Goal: Find specific page/section: Find specific page/section

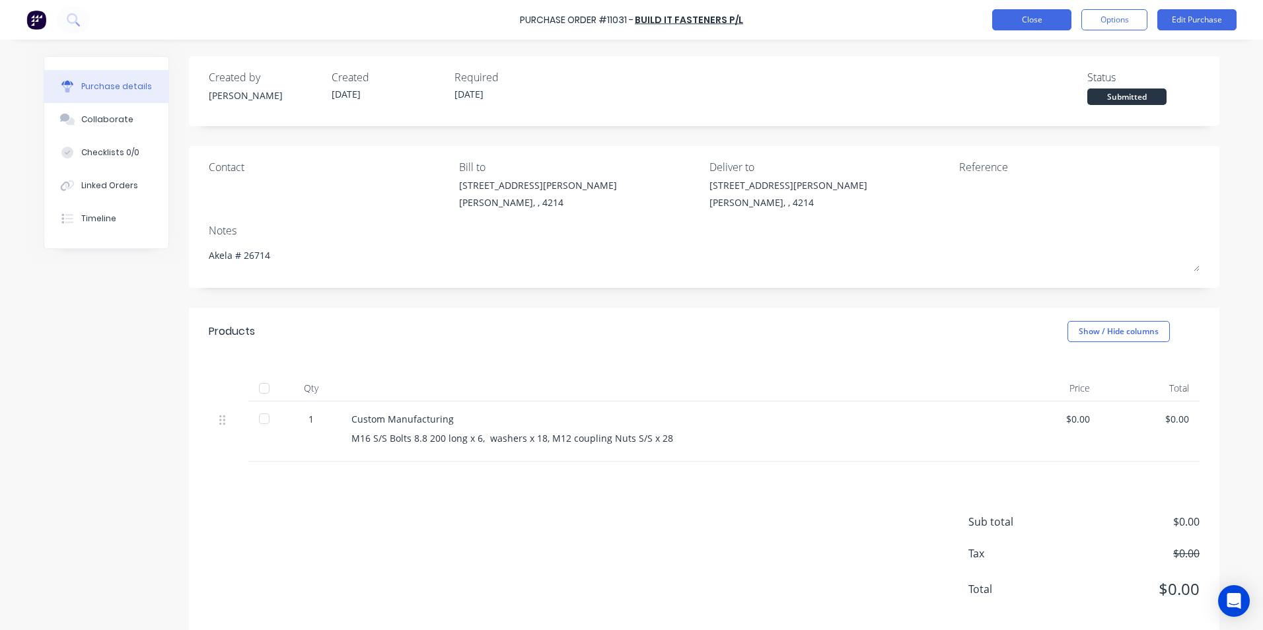
click at [1006, 15] on button "Close" at bounding box center [1031, 19] width 79 height 21
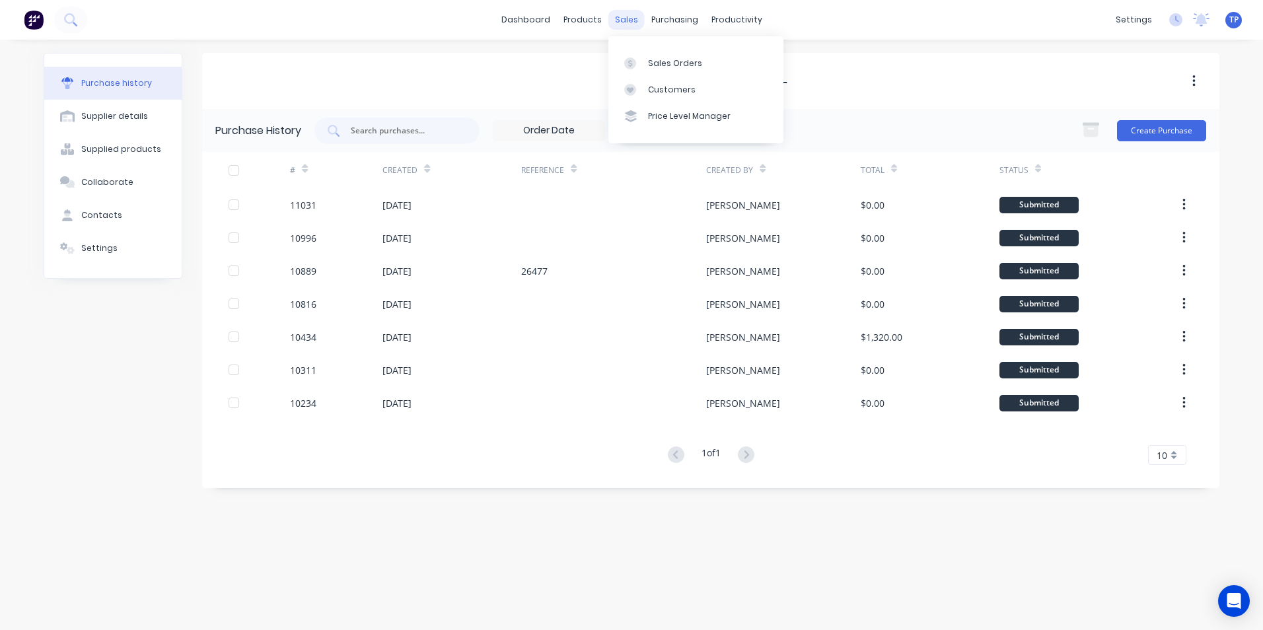
click at [622, 21] on div "sales" at bounding box center [626, 20] width 36 height 20
click at [667, 65] on div "Sales Orders" at bounding box center [675, 63] width 54 height 12
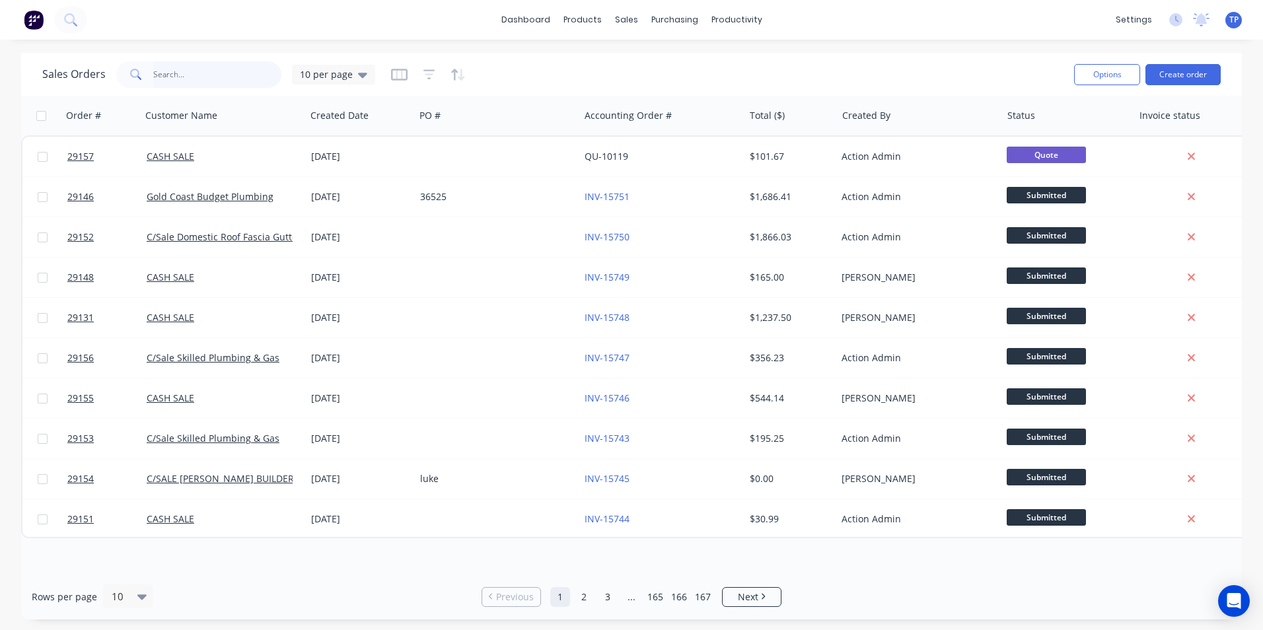
click at [199, 79] on input "text" at bounding box center [217, 74] width 129 height 26
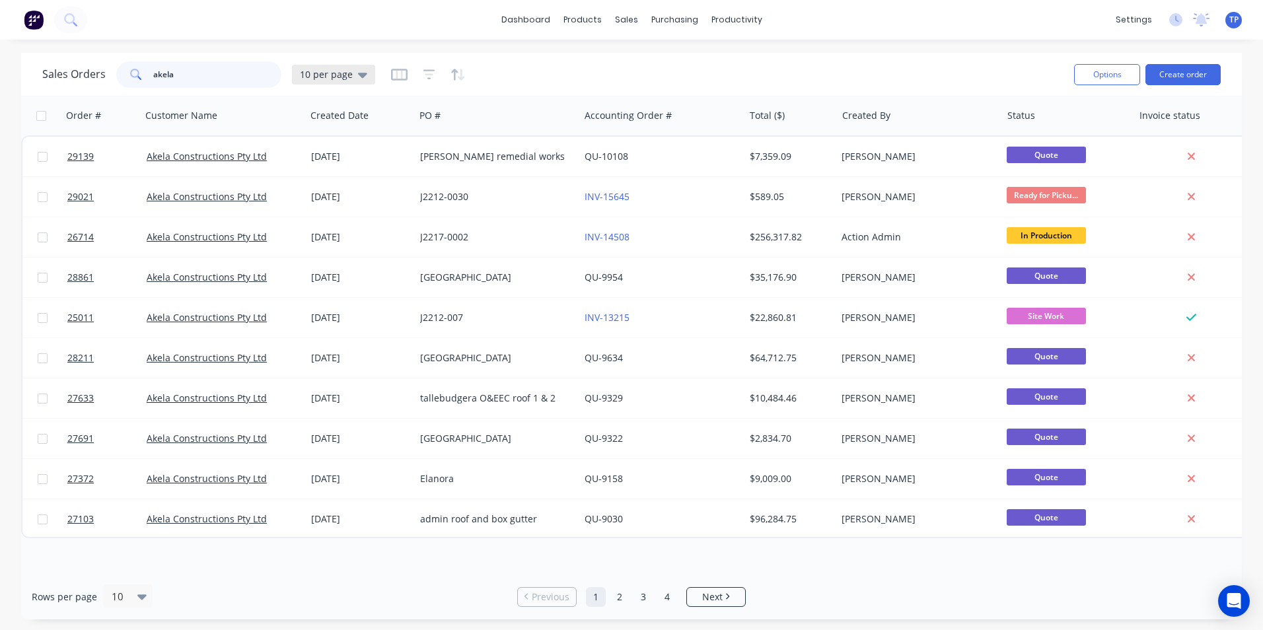
type input "akela"
click at [358, 77] on icon at bounding box center [362, 75] width 9 height 5
click at [331, 239] on button "Archived" at bounding box center [371, 239] width 151 height 15
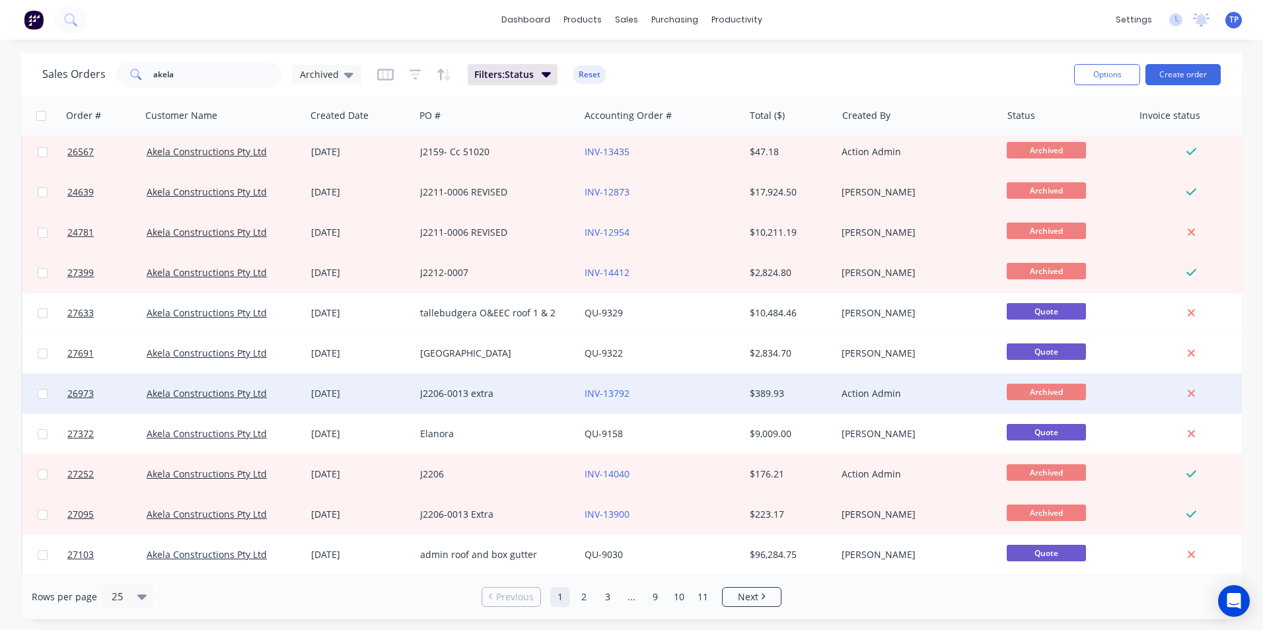
scroll to position [575, 0]
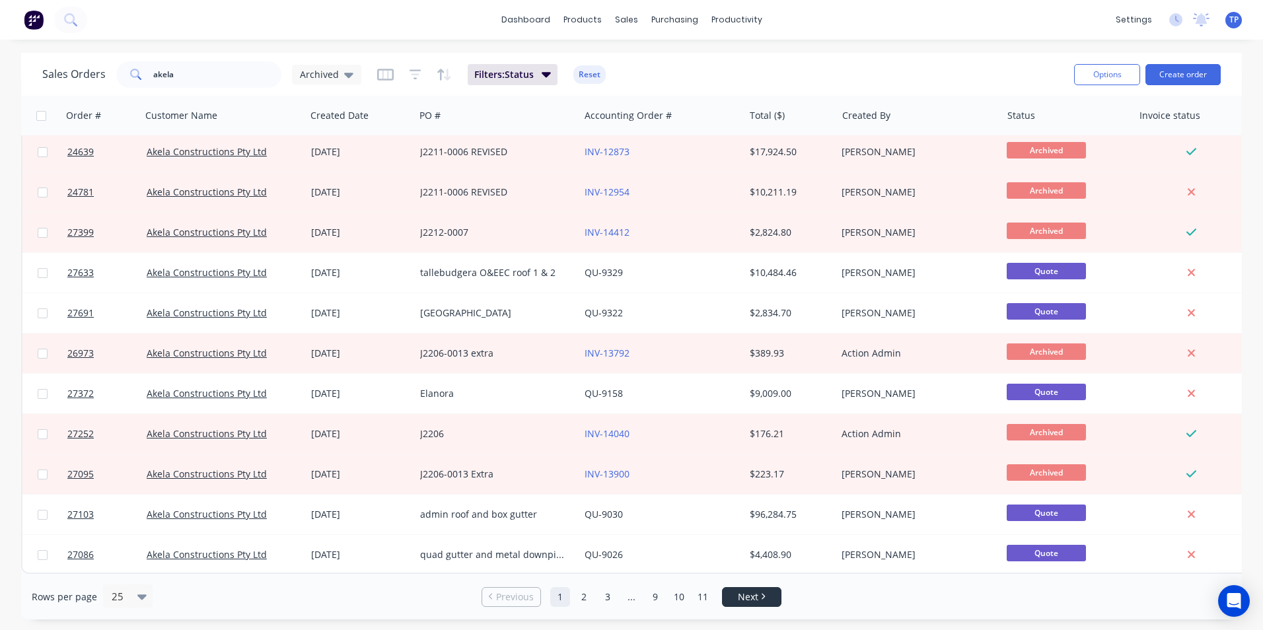
click at [734, 599] on link "Next" at bounding box center [752, 596] width 58 height 13
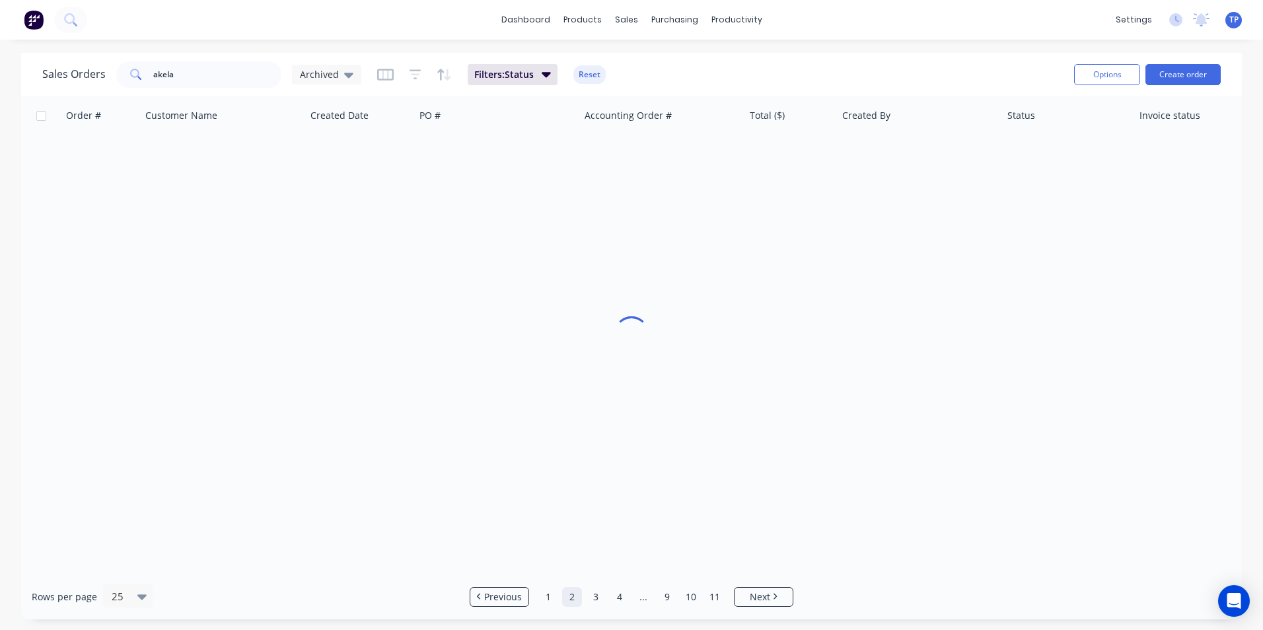
scroll to position [0, 0]
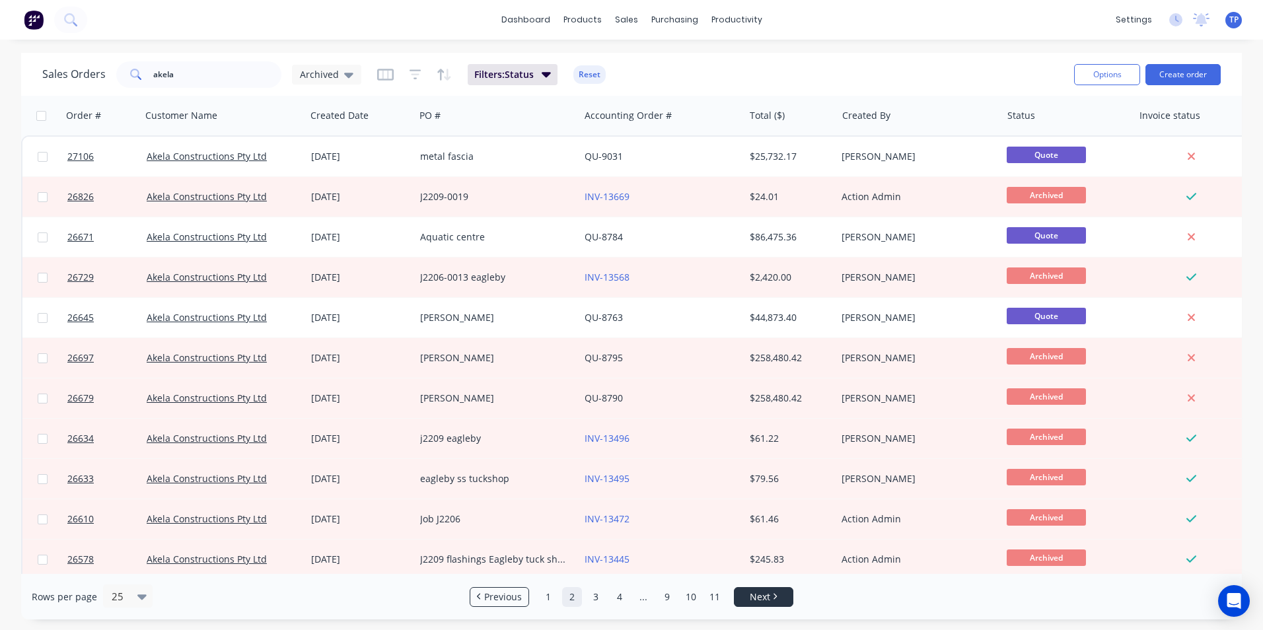
click at [758, 596] on span "Next" at bounding box center [760, 596] width 20 height 13
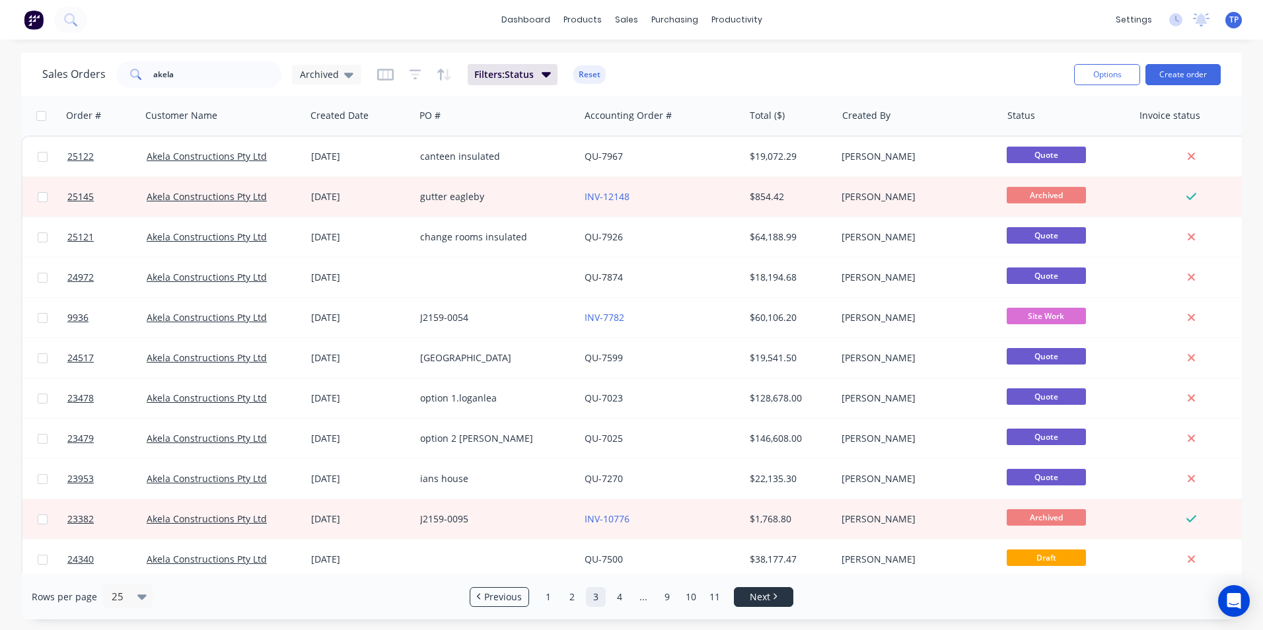
click at [758, 596] on span "Next" at bounding box center [760, 596] width 20 height 13
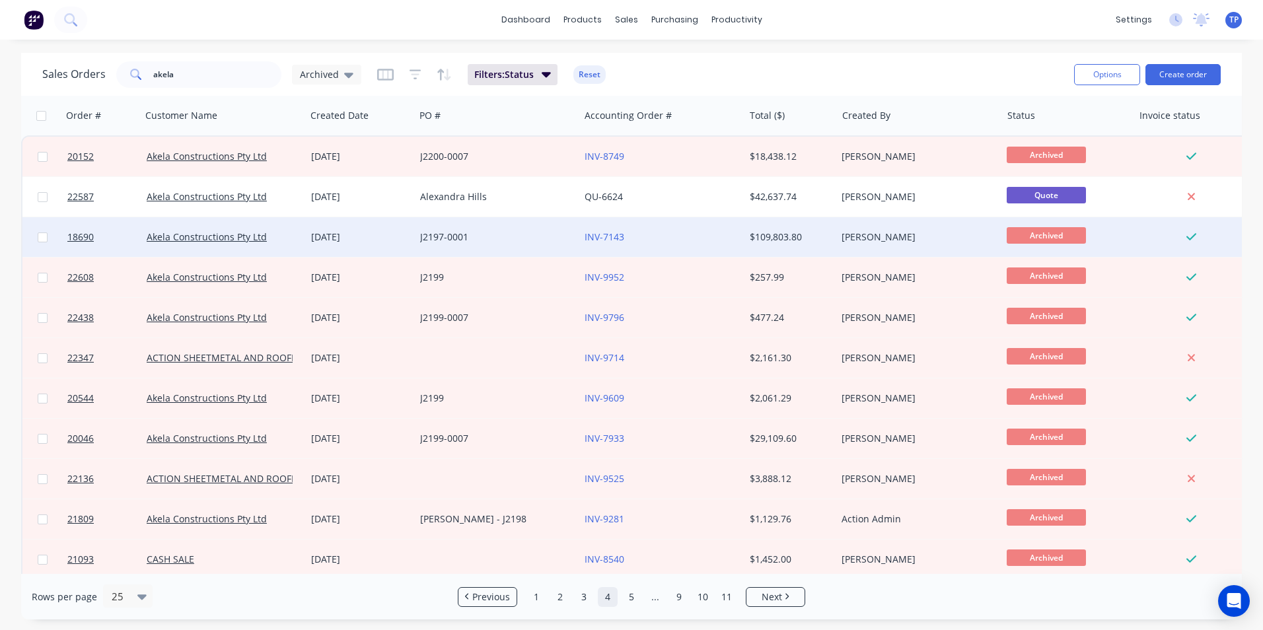
click at [688, 239] on div "INV-7143" at bounding box center [658, 237] width 147 height 13
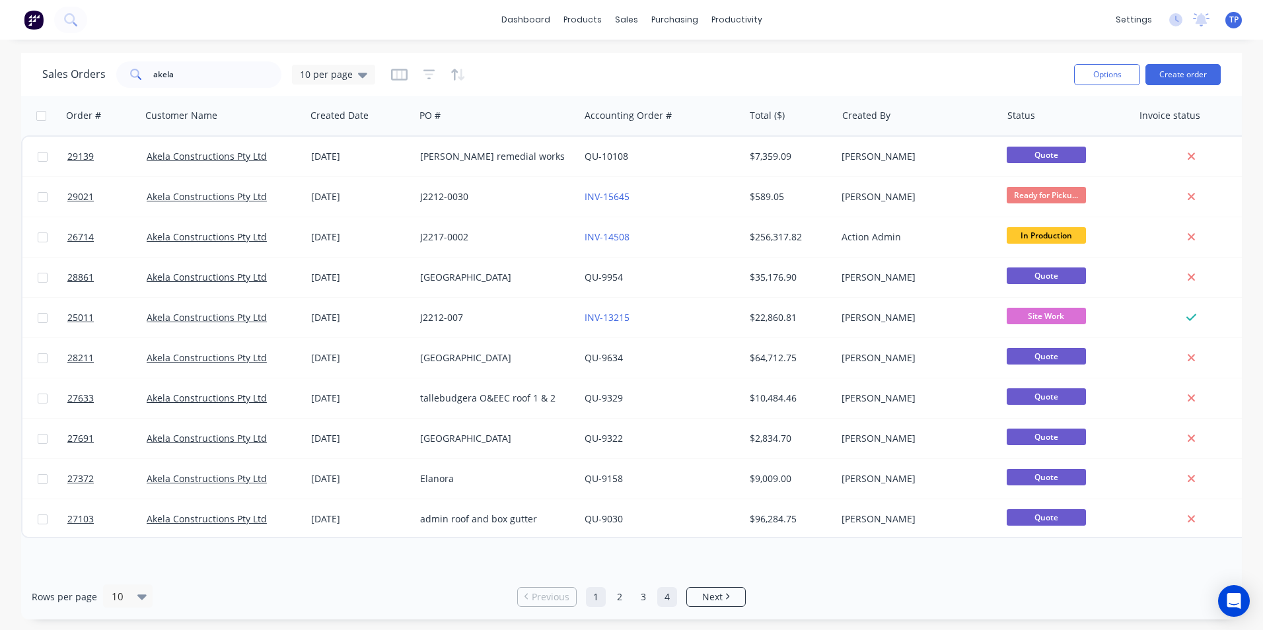
click at [665, 599] on link "4" at bounding box center [667, 597] width 20 height 20
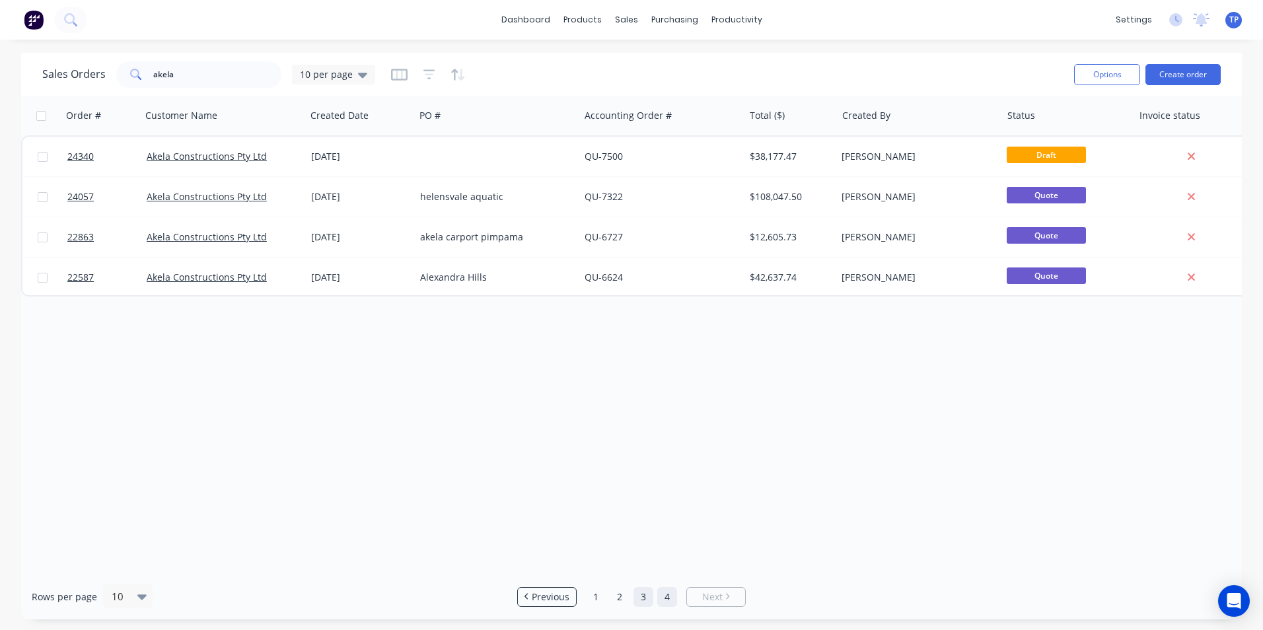
click at [641, 598] on link "3" at bounding box center [643, 597] width 20 height 20
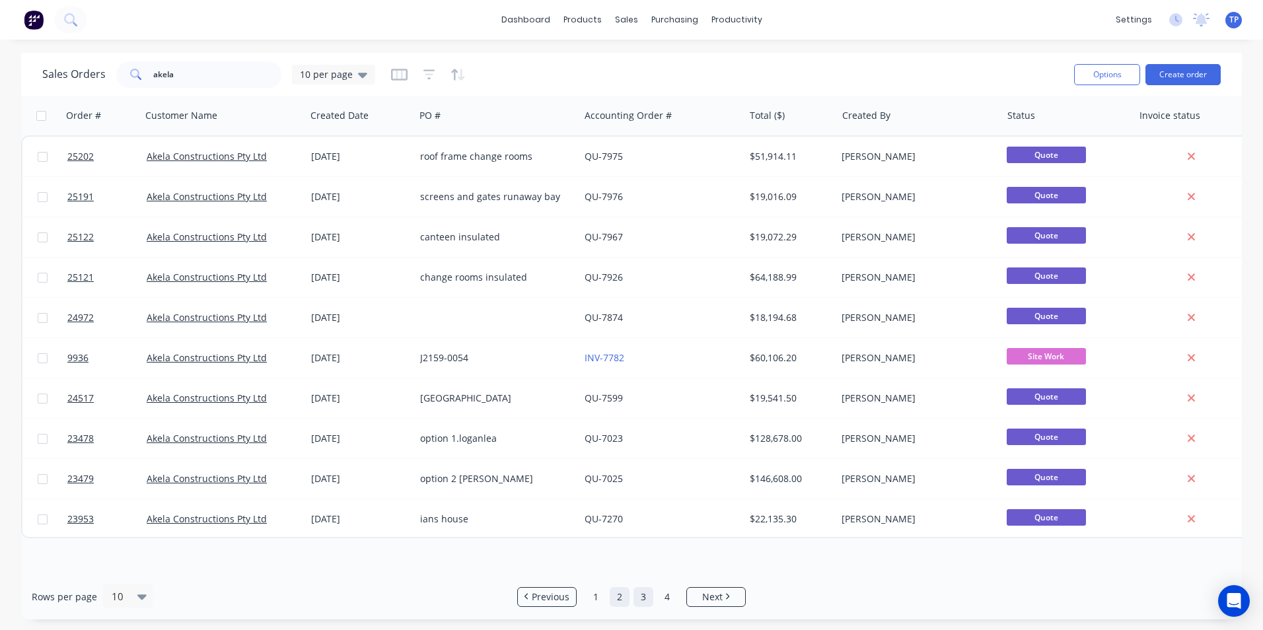
click at [618, 597] on link "2" at bounding box center [620, 597] width 20 height 20
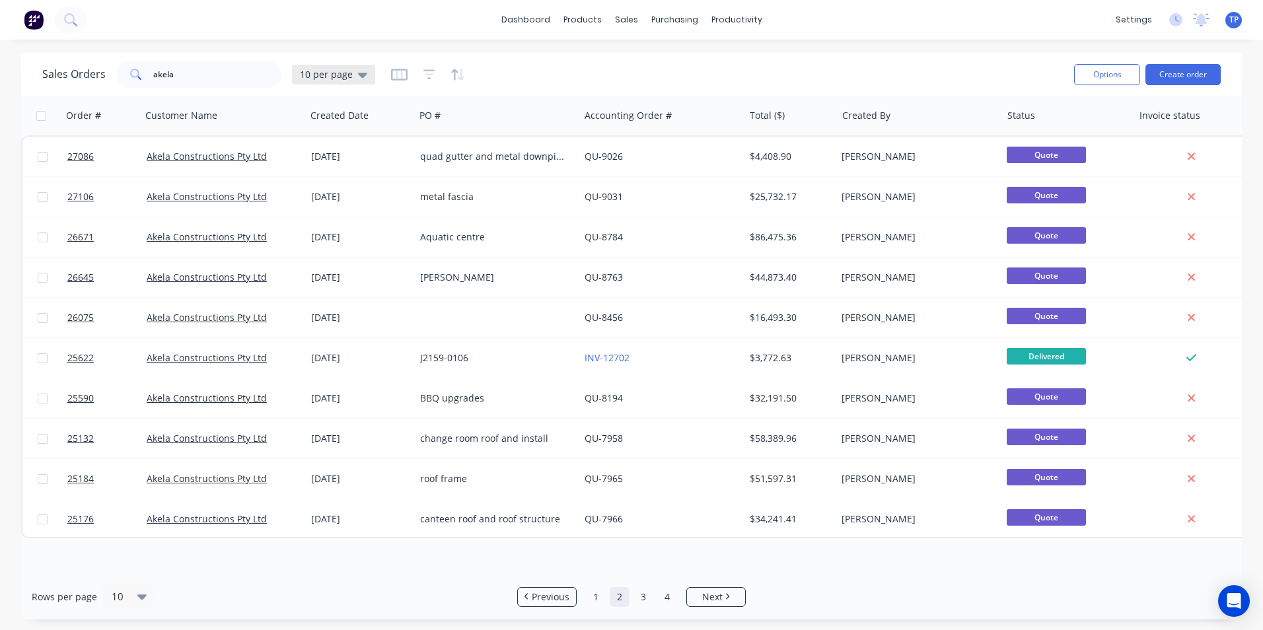
click at [358, 73] on icon at bounding box center [362, 75] width 9 height 5
click at [324, 239] on button "Archived" at bounding box center [371, 239] width 151 height 15
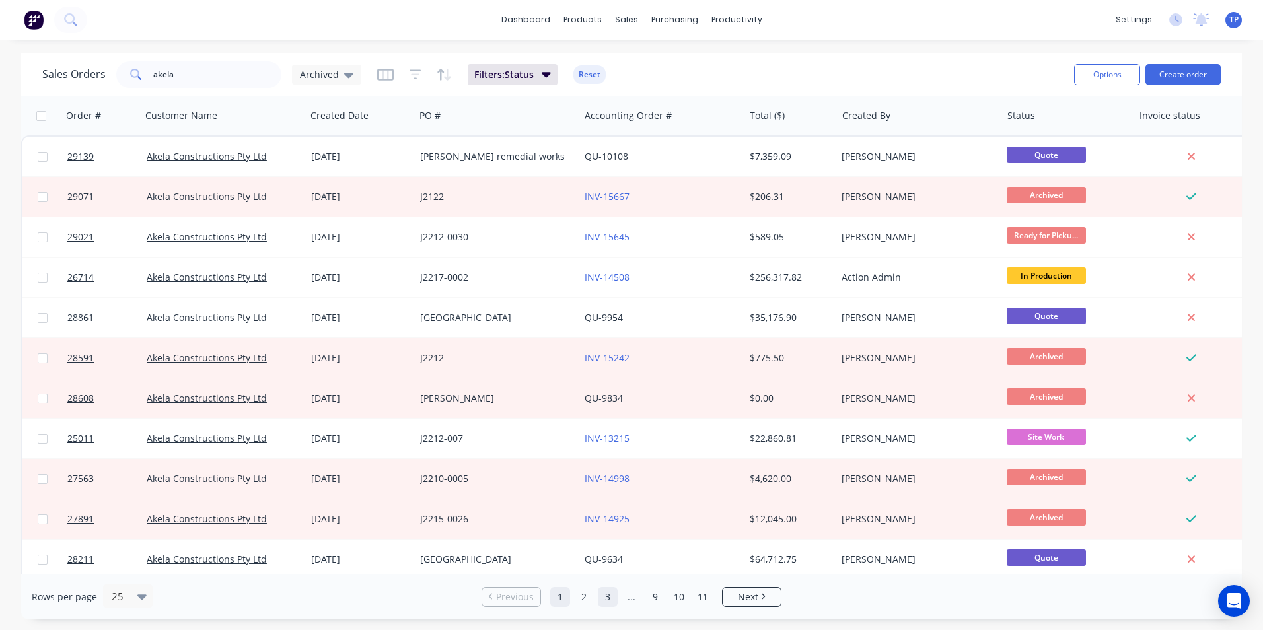
click at [607, 600] on link "3" at bounding box center [608, 597] width 20 height 20
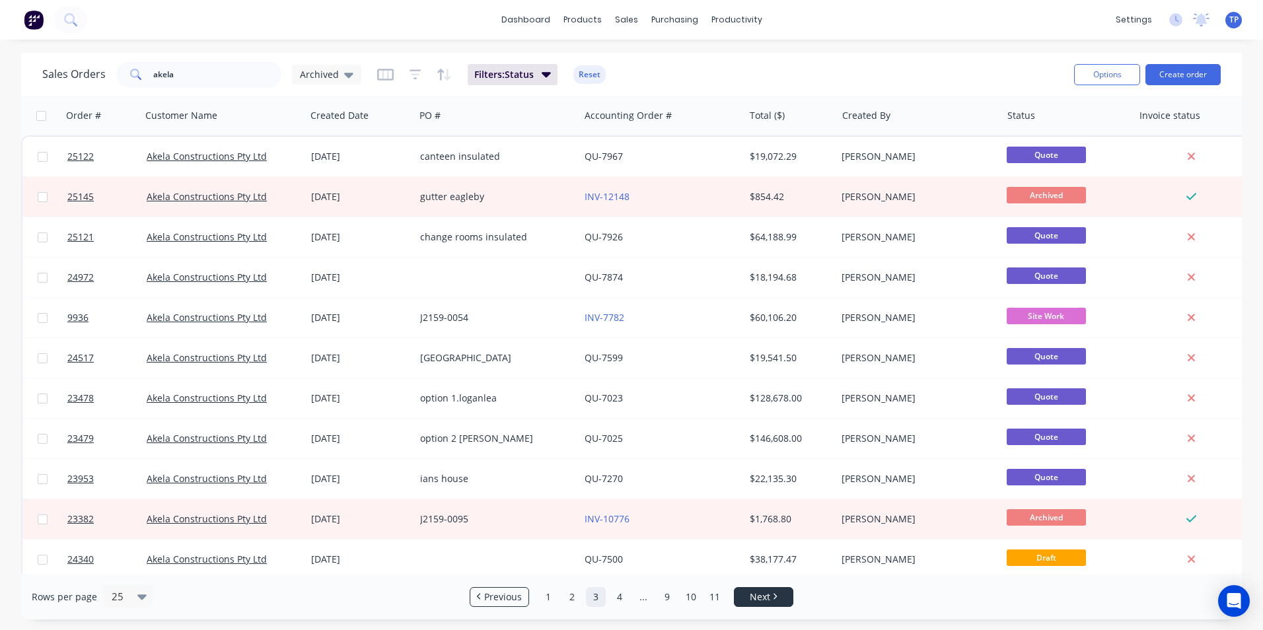
click at [769, 597] on span "Next" at bounding box center [760, 596] width 20 height 13
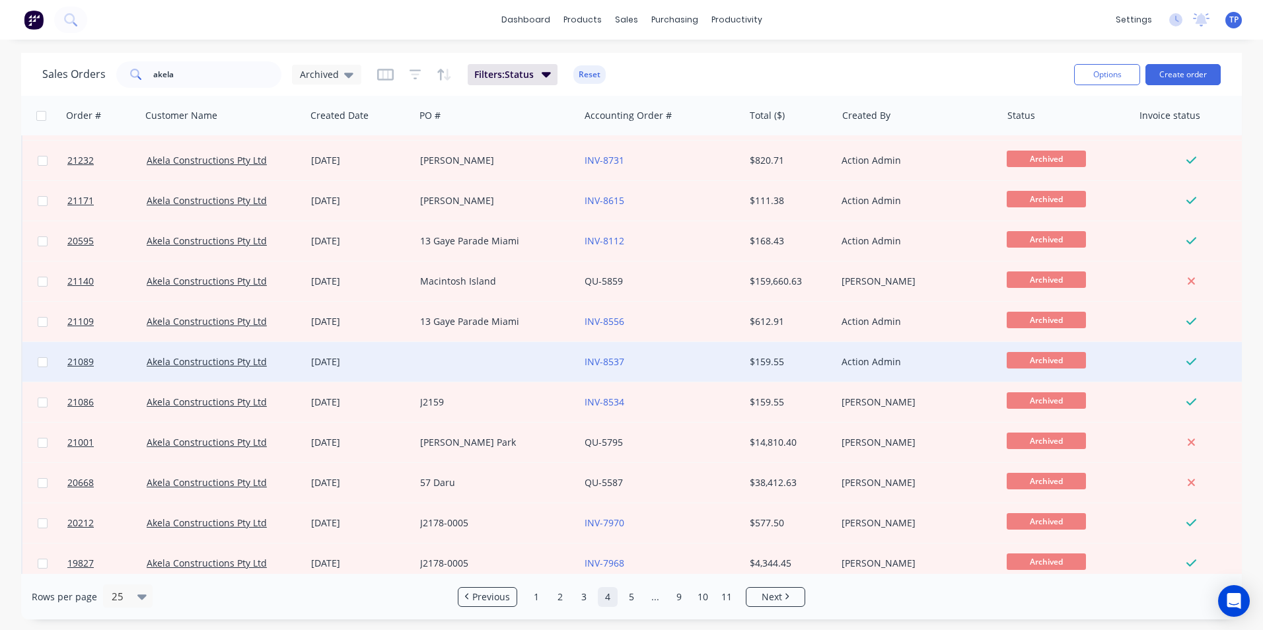
scroll to position [575, 0]
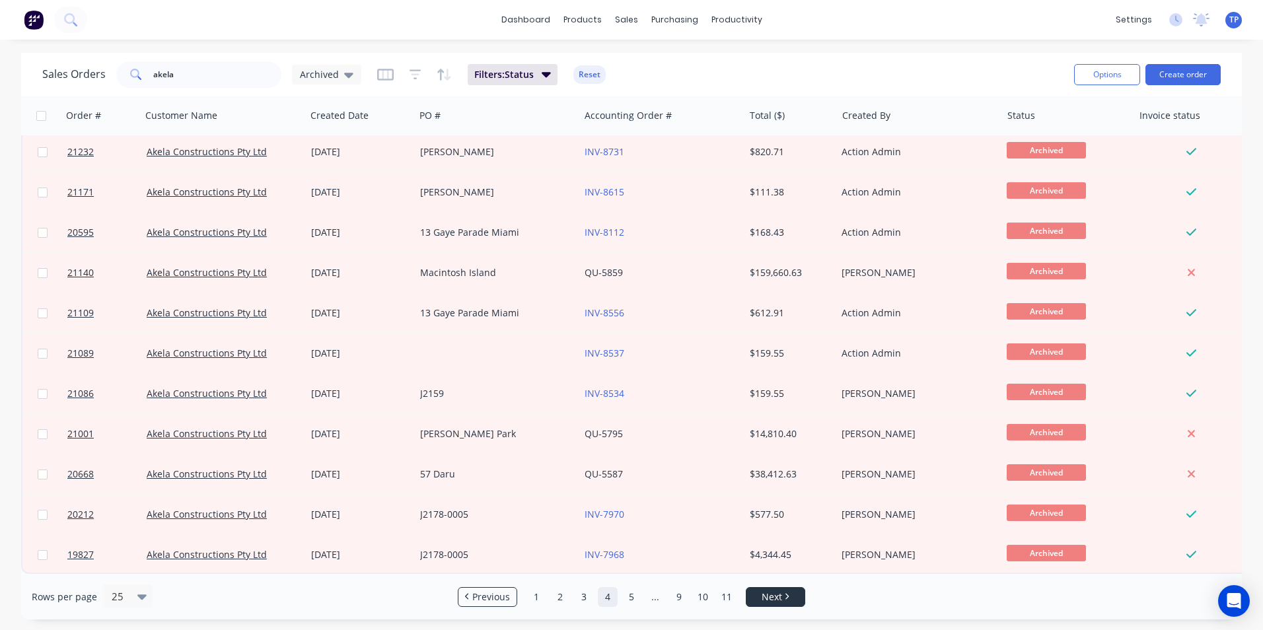
click at [769, 598] on span "Next" at bounding box center [772, 596] width 20 height 13
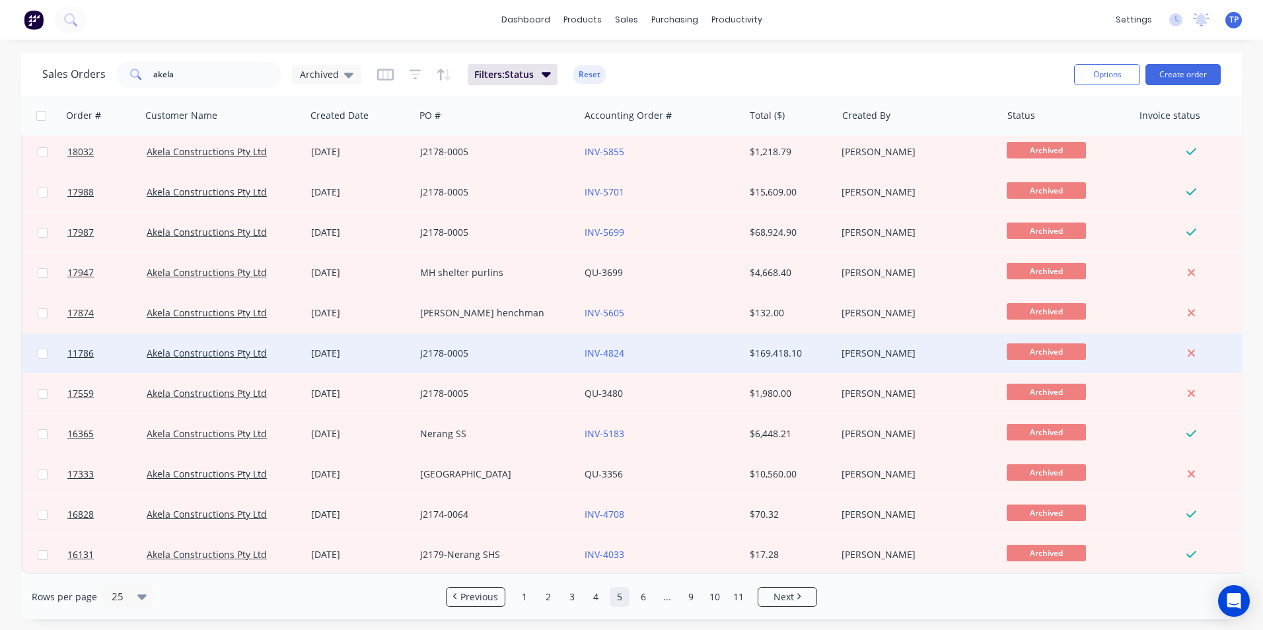
click at [684, 351] on div "INV-4824" at bounding box center [658, 353] width 147 height 13
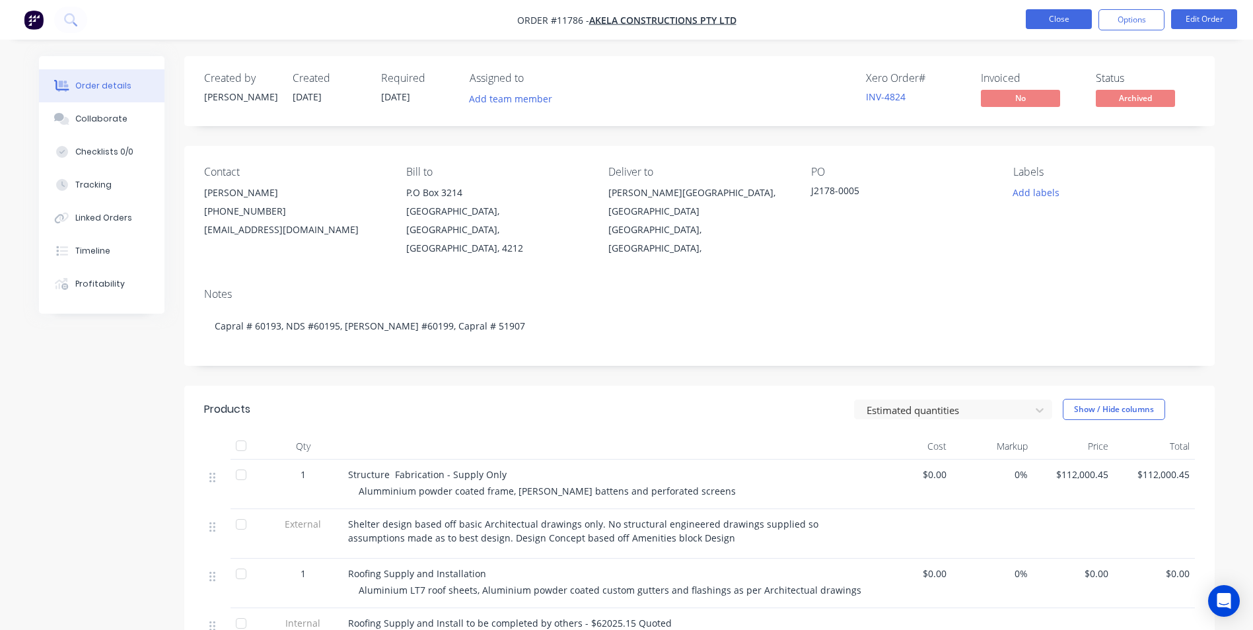
click at [1043, 18] on button "Close" at bounding box center [1059, 19] width 66 height 20
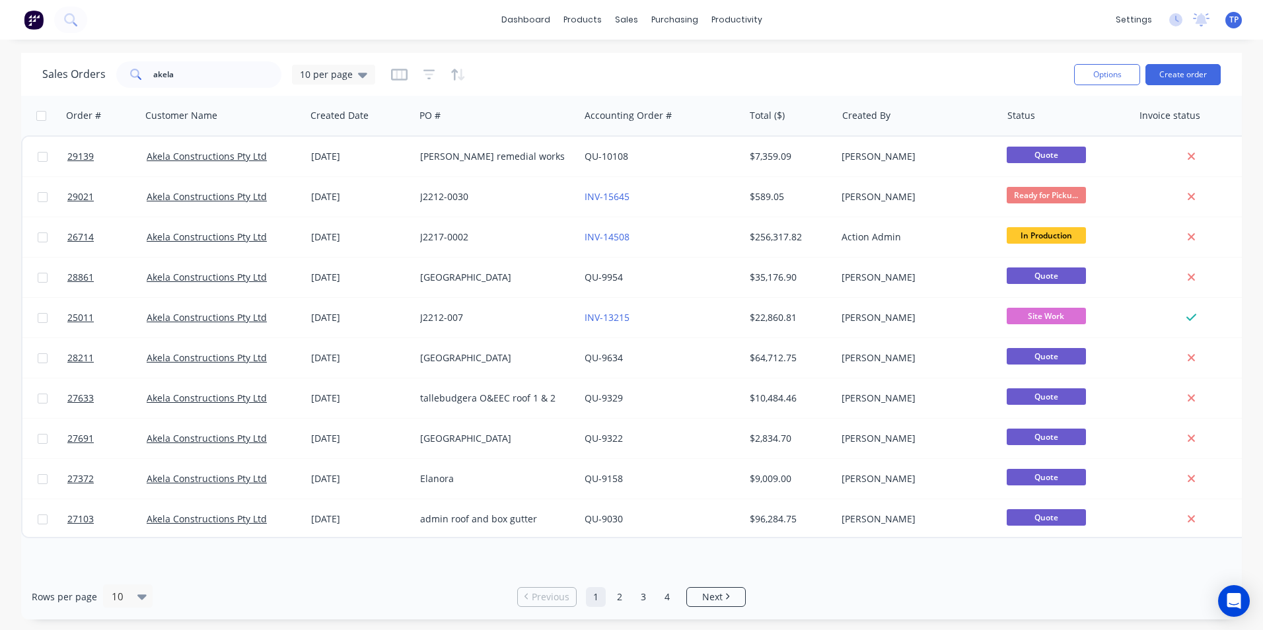
drag, startPoint x: 357, startPoint y: 77, endPoint x: 357, endPoint y: 92, distance: 15.9
click at [358, 77] on icon at bounding box center [362, 74] width 9 height 15
click at [346, 240] on button "Archived" at bounding box center [371, 239] width 151 height 15
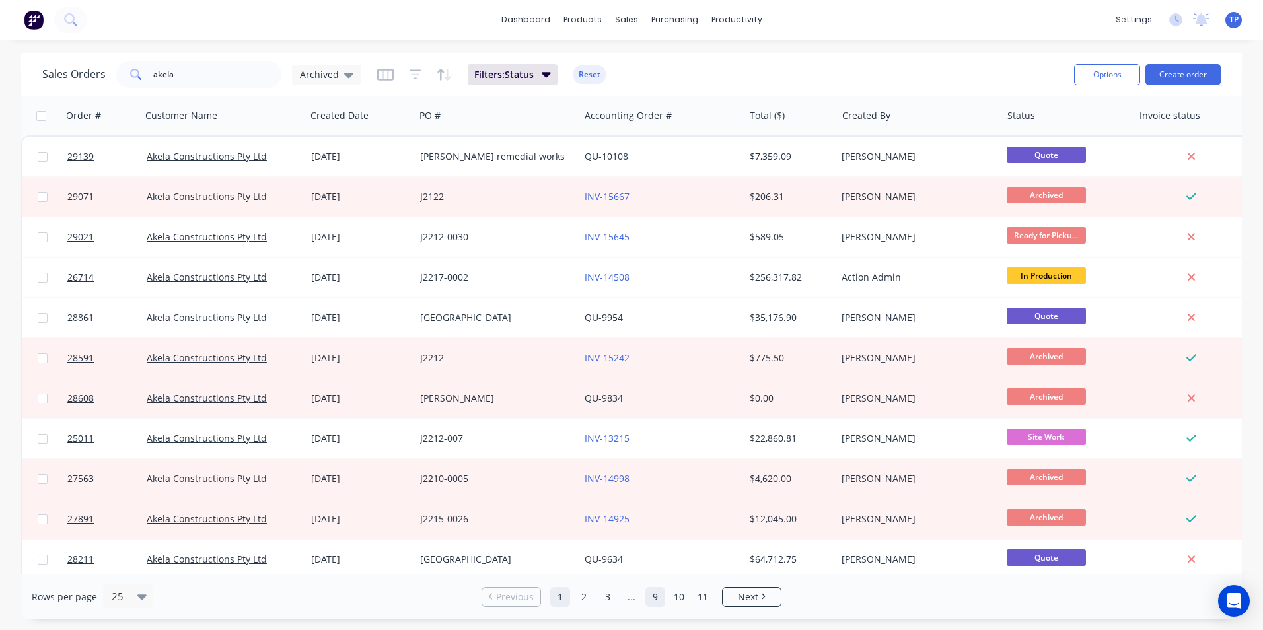
click at [654, 600] on link "9" at bounding box center [655, 597] width 20 height 20
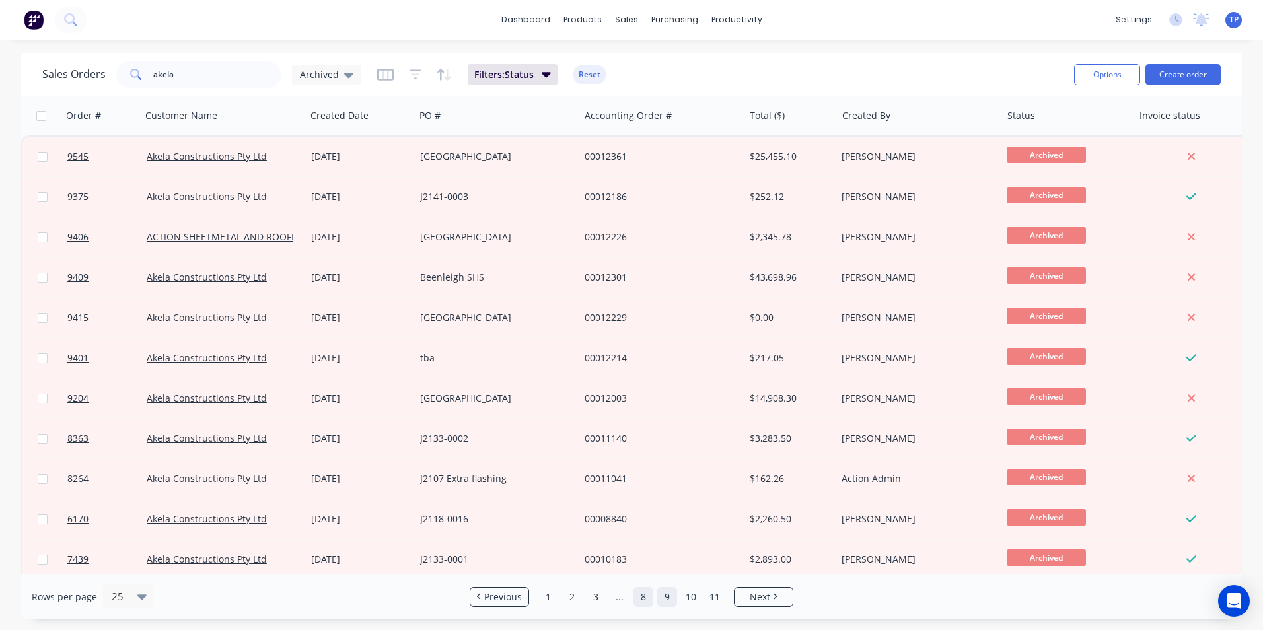
click at [645, 602] on link "8" at bounding box center [643, 597] width 20 height 20
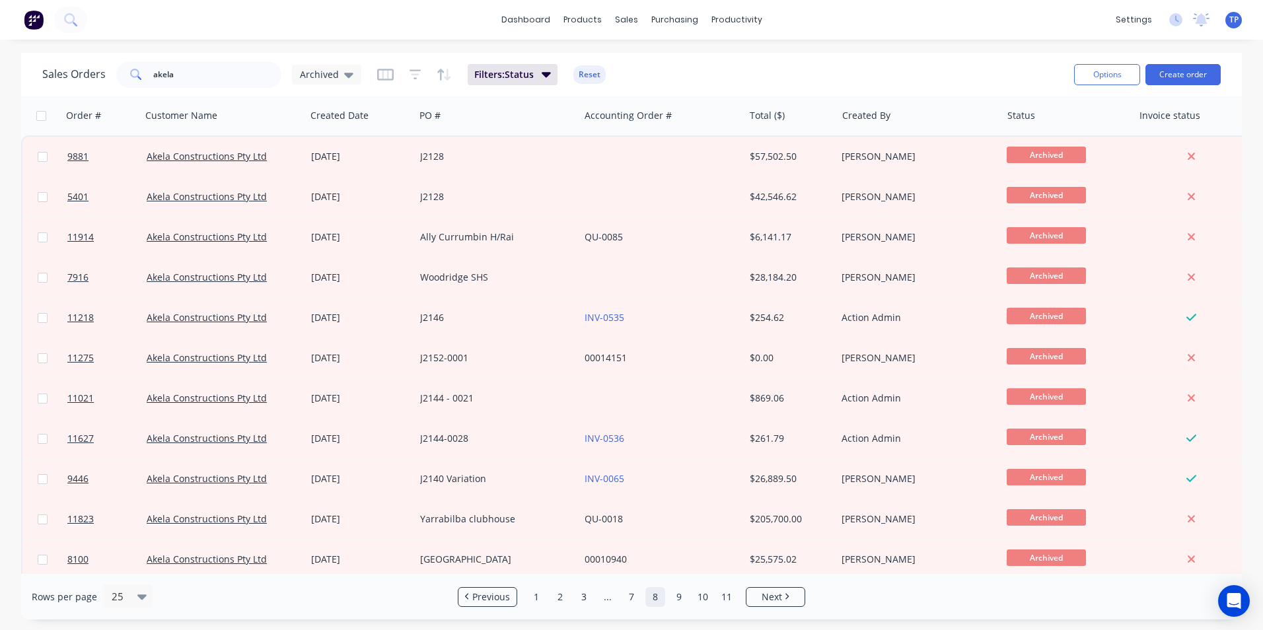
click at [651, 598] on link "8" at bounding box center [655, 597] width 20 height 20
click at [631, 600] on link "7" at bounding box center [632, 597] width 20 height 20
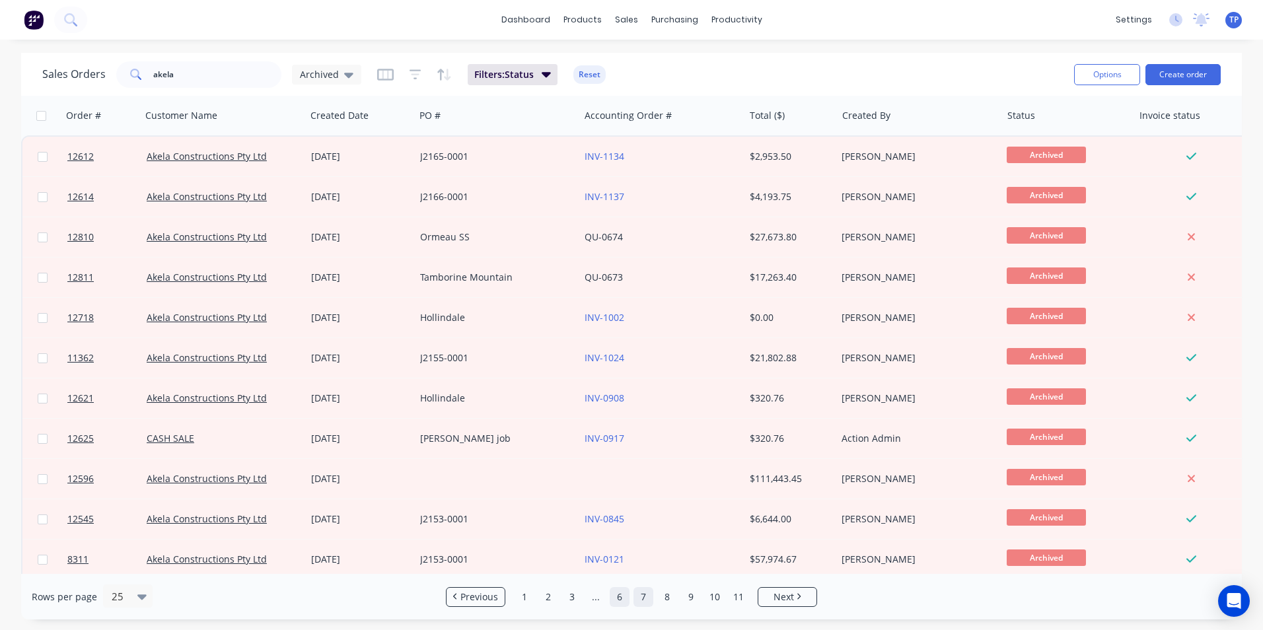
click at [618, 600] on link "6" at bounding box center [620, 597] width 20 height 20
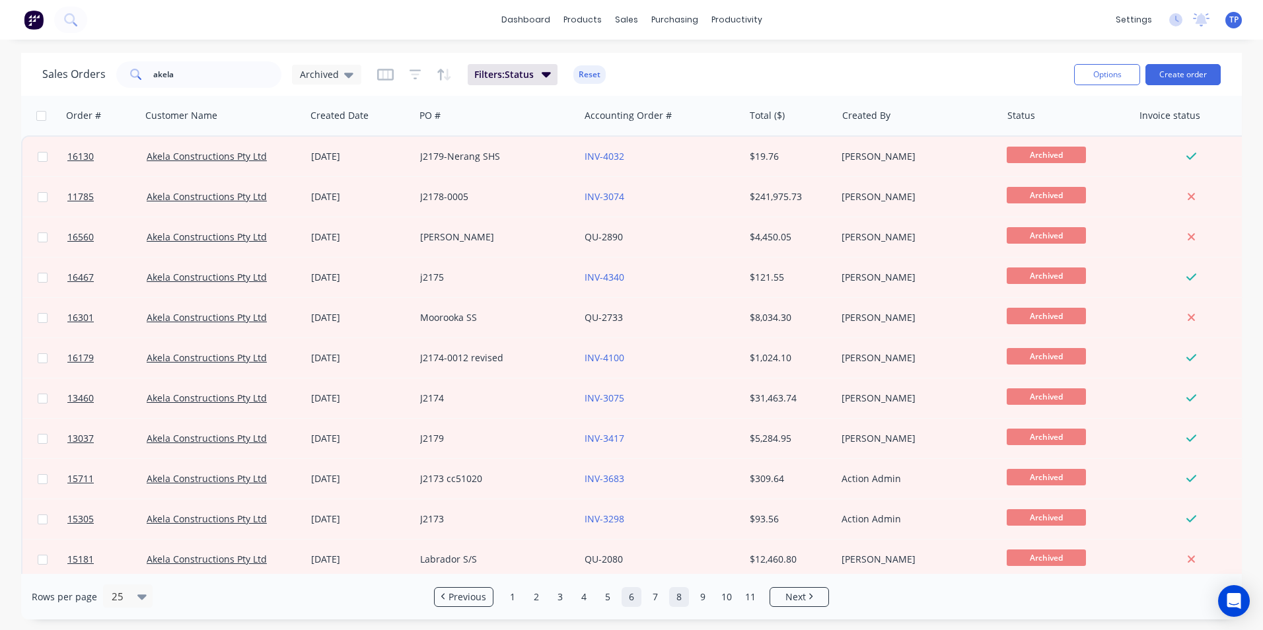
click at [675, 599] on link "8" at bounding box center [679, 597] width 20 height 20
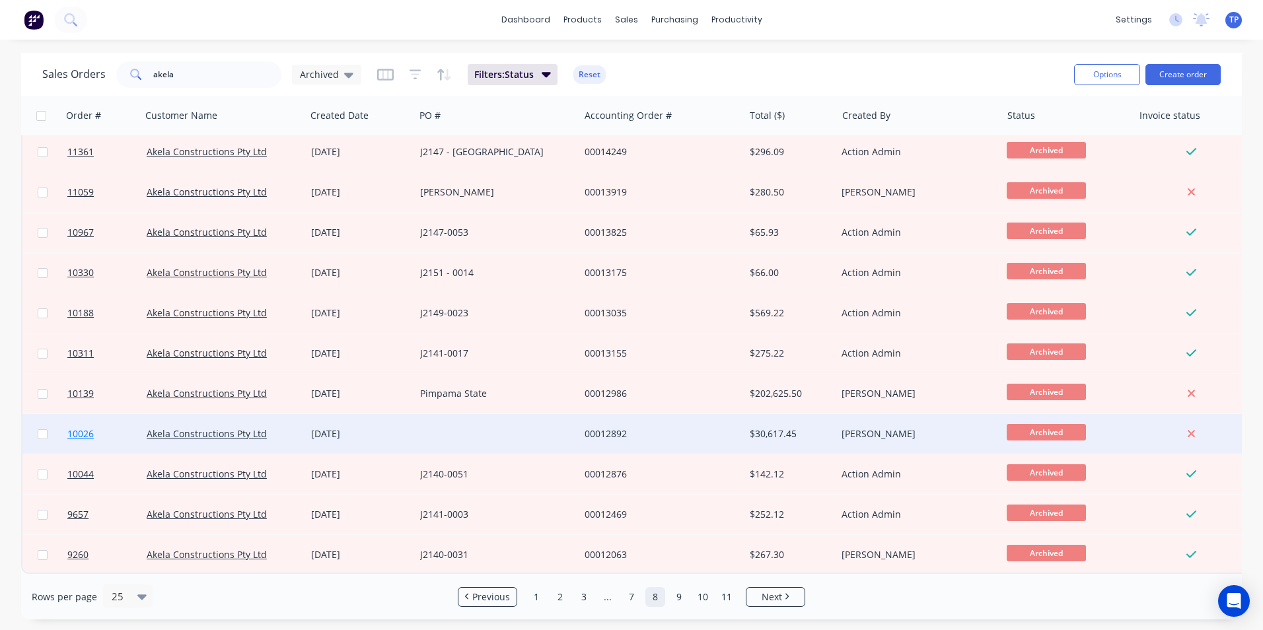
scroll to position [575, 0]
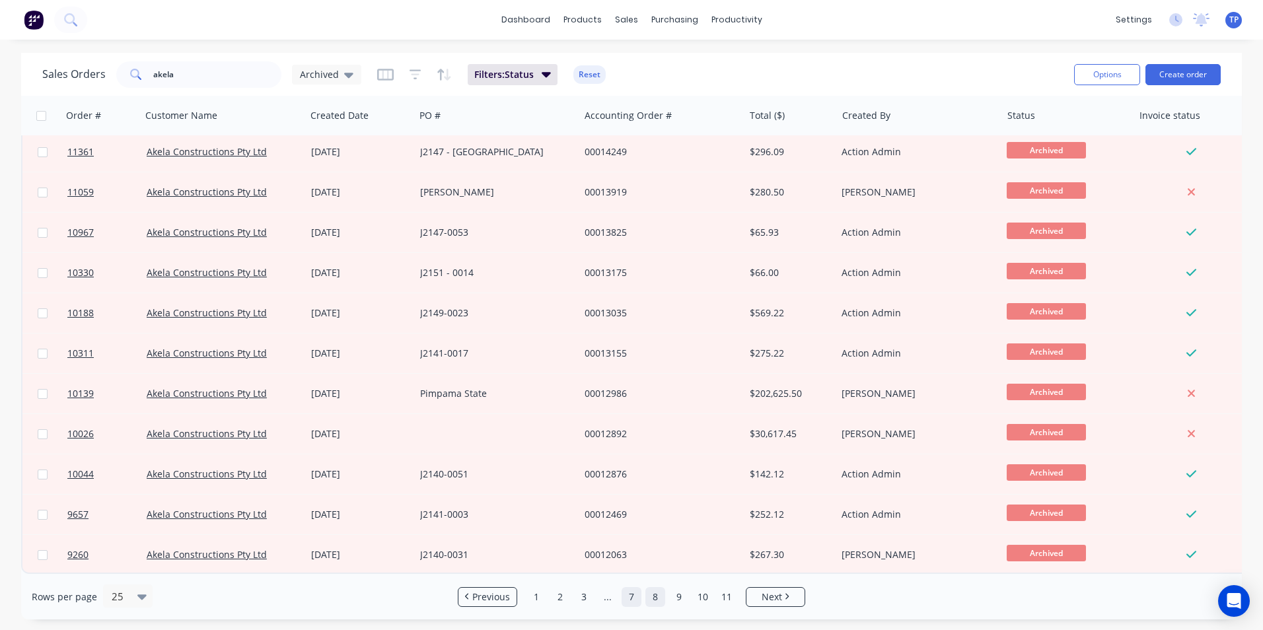
click at [630, 599] on link "7" at bounding box center [632, 597] width 20 height 20
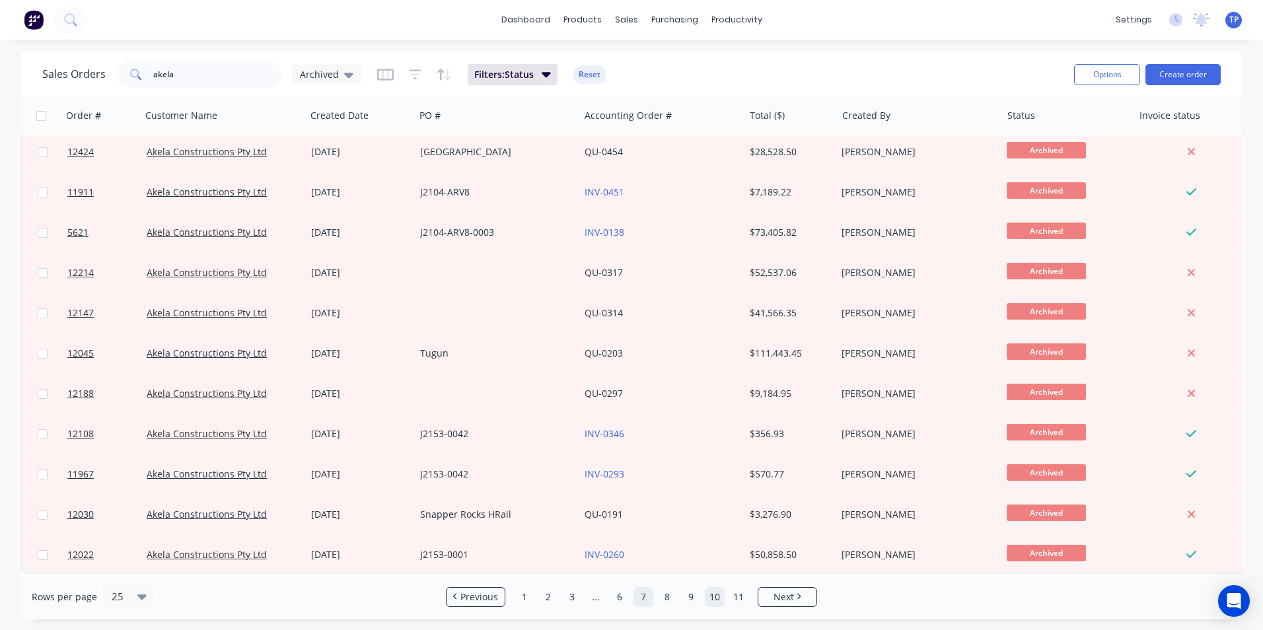
click at [690, 598] on link "9" at bounding box center [691, 597] width 20 height 20
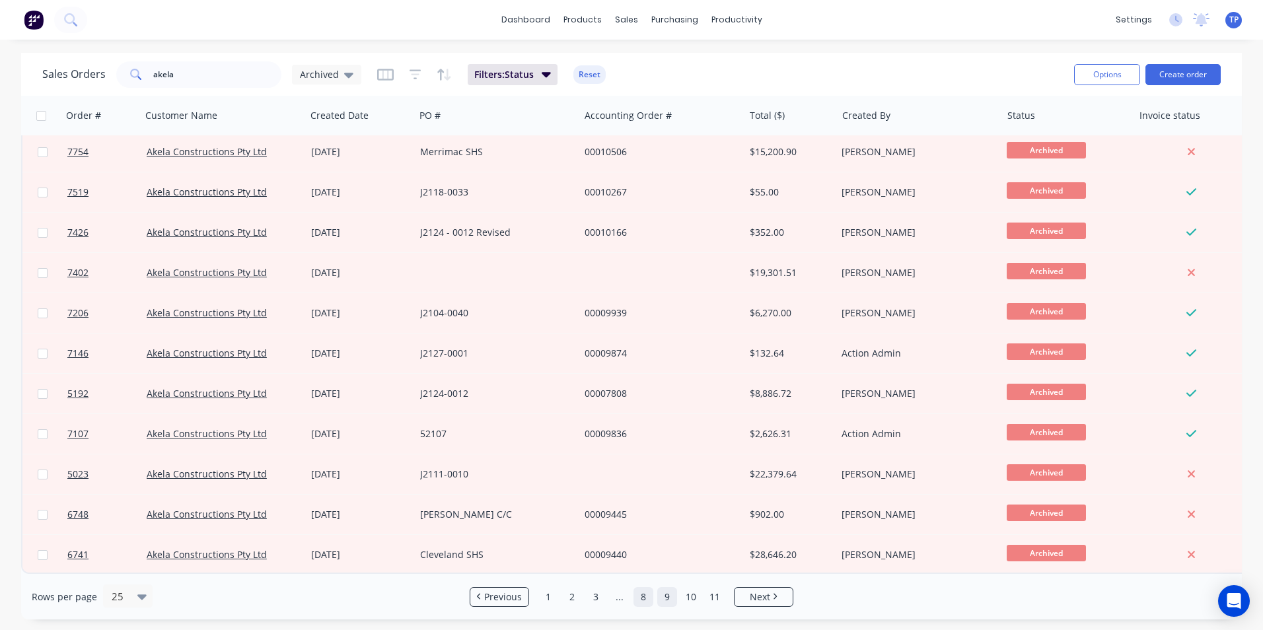
click at [639, 598] on link "8" at bounding box center [643, 597] width 20 height 20
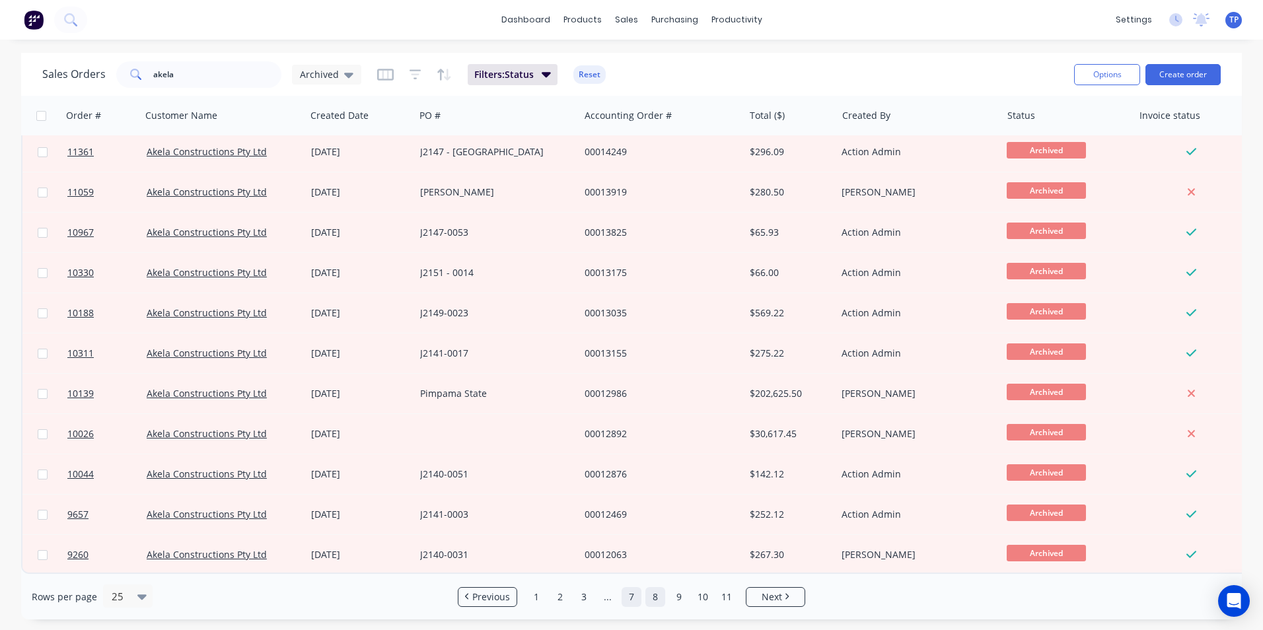
click at [631, 599] on link "7" at bounding box center [632, 597] width 20 height 20
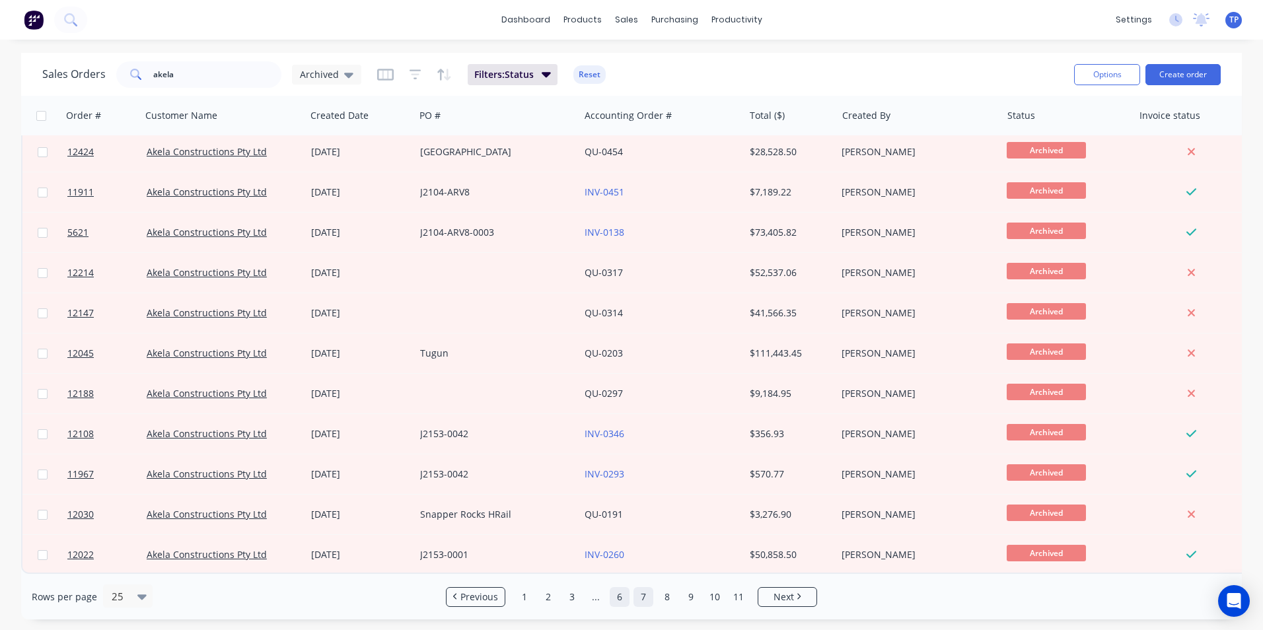
click at [618, 595] on link "6" at bounding box center [620, 597] width 20 height 20
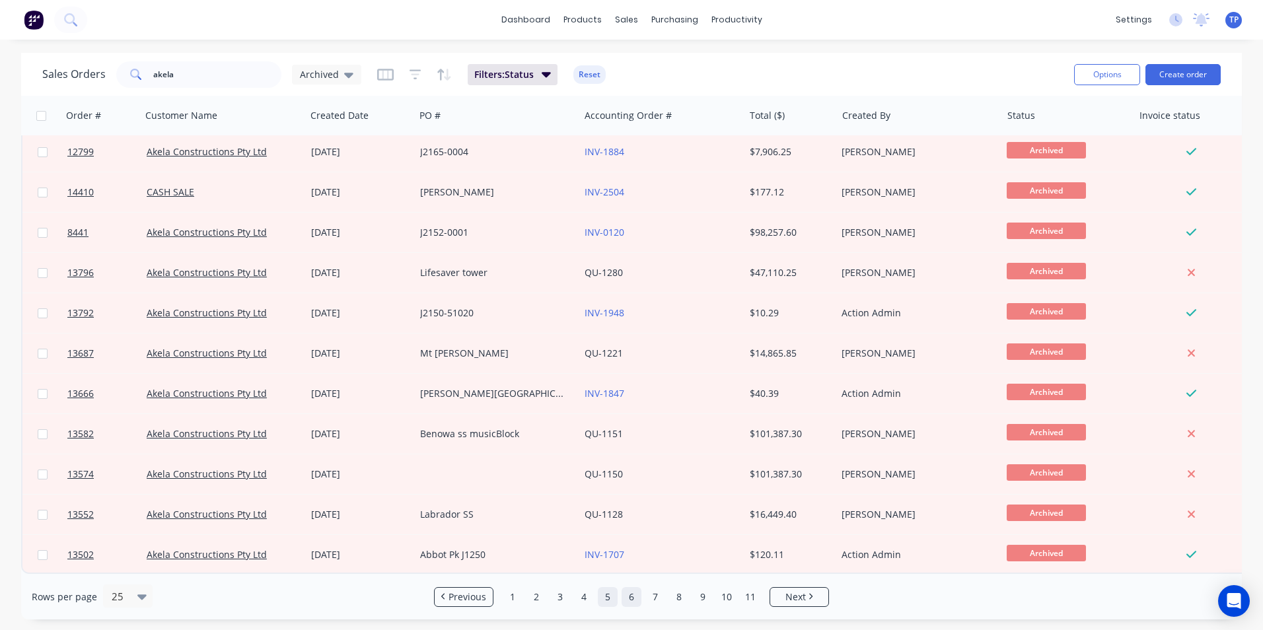
click at [609, 599] on link "5" at bounding box center [608, 597] width 20 height 20
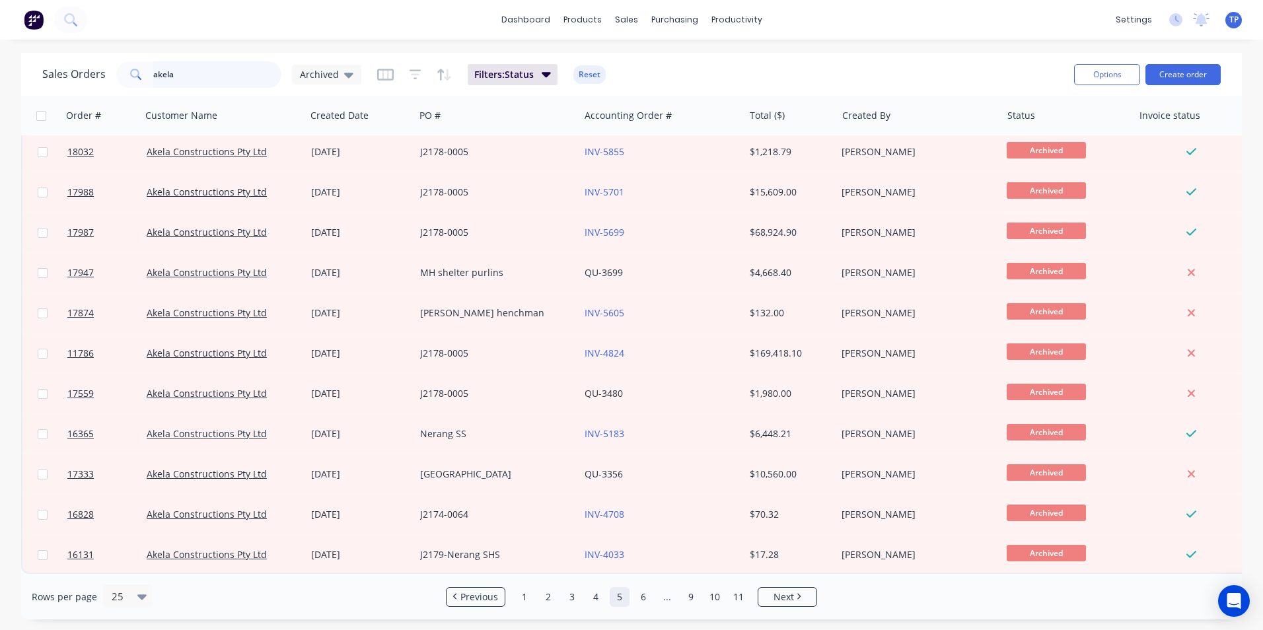
click at [199, 73] on input "akela" at bounding box center [217, 74] width 129 height 26
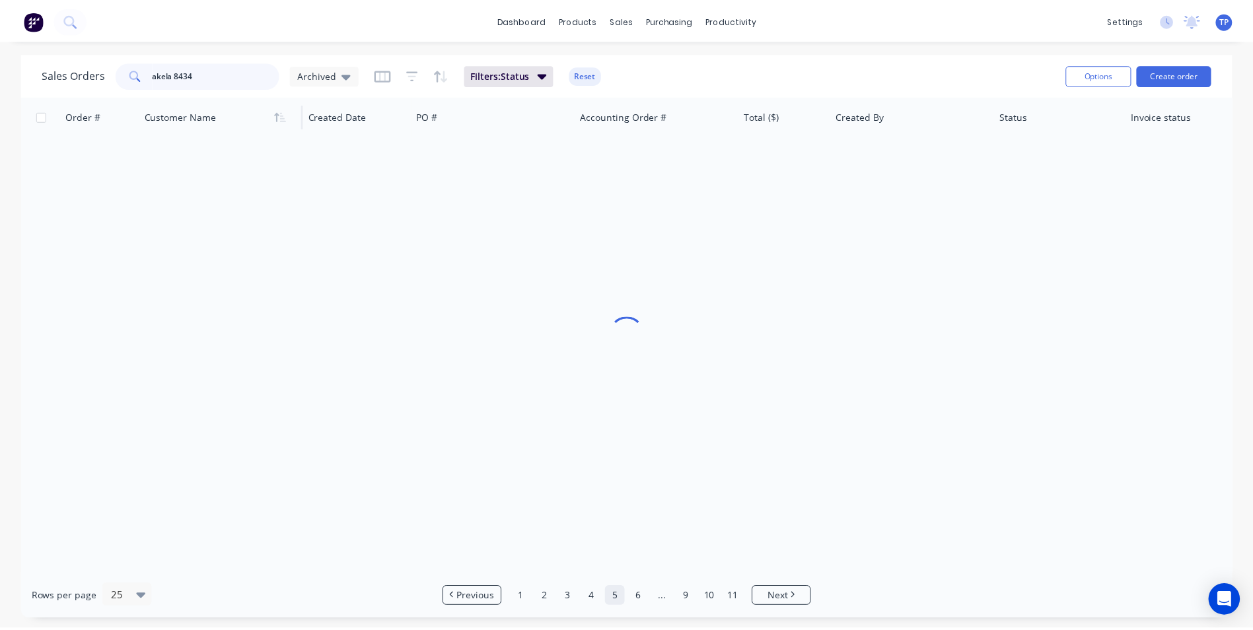
scroll to position [0, 0]
click at [345, 74] on icon at bounding box center [348, 75] width 9 height 5
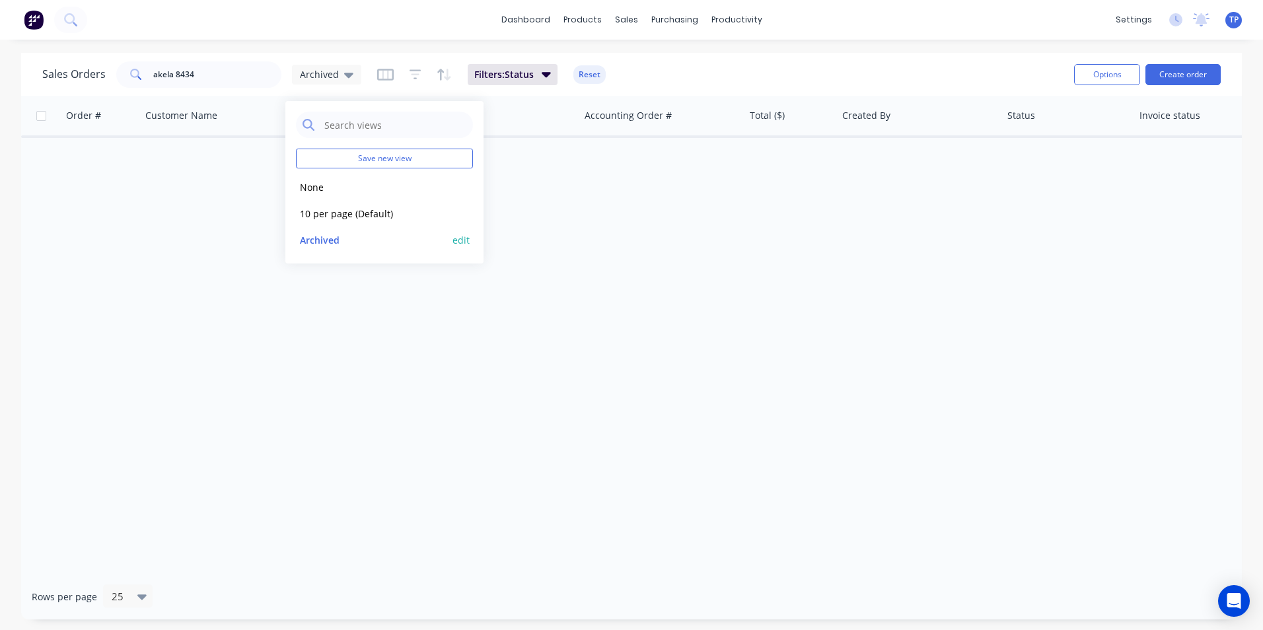
click at [322, 243] on button "Archived" at bounding box center [371, 239] width 151 height 15
click at [171, 75] on input "akela 8434" at bounding box center [217, 74] width 129 height 26
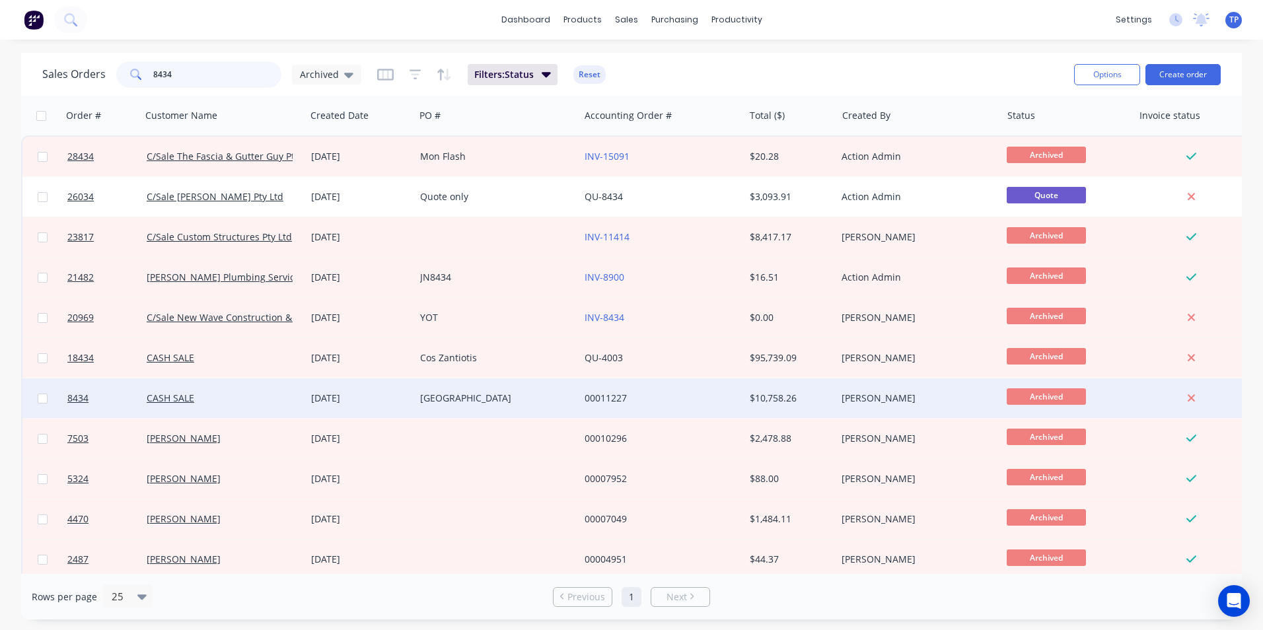
type input "8434"
click at [547, 402] on div "[GEOGRAPHIC_DATA]" at bounding box center [493, 398] width 147 height 13
